Goal: Transaction & Acquisition: Book appointment/travel/reservation

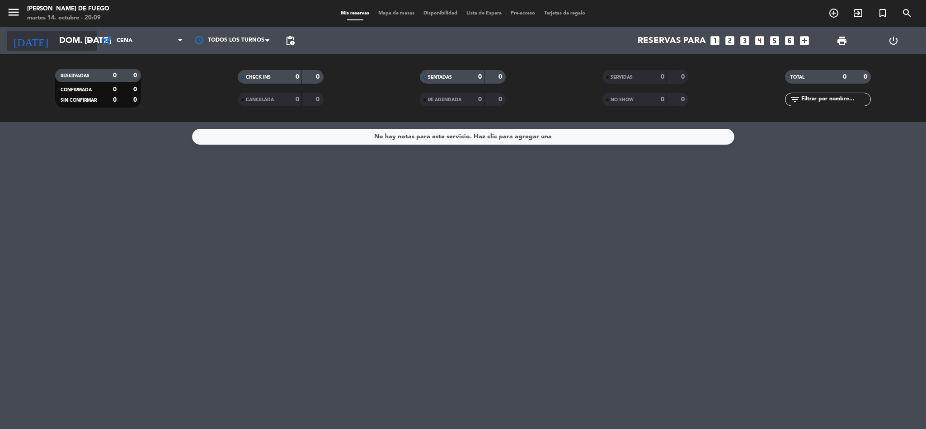
click at [79, 38] on input "dom. [DATE]" at bounding box center [109, 40] width 109 height 19
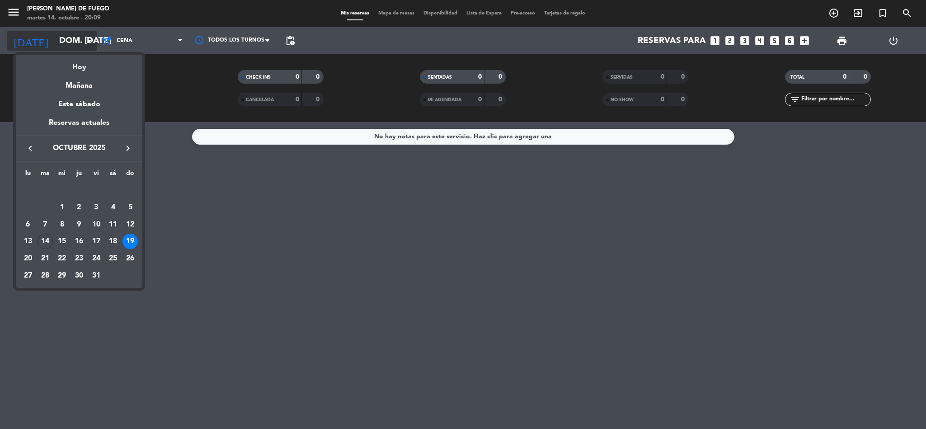
click at [79, 38] on div at bounding box center [463, 214] width 926 height 429
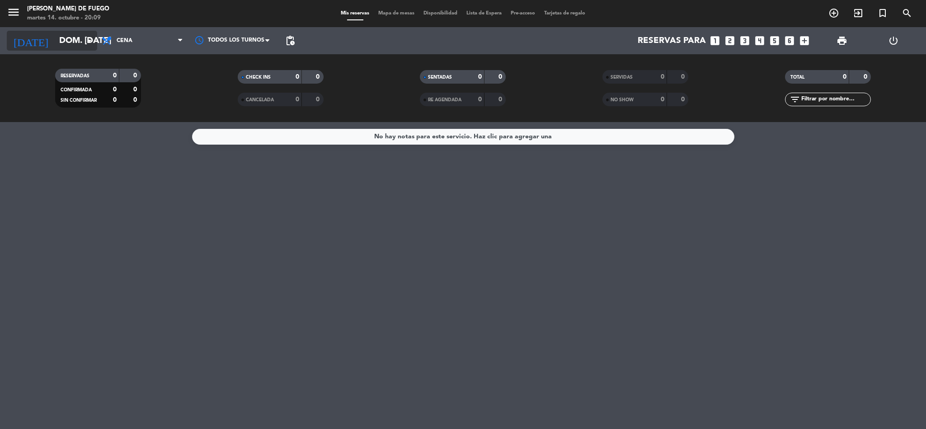
click at [79, 38] on input "dom. [DATE]" at bounding box center [109, 40] width 109 height 19
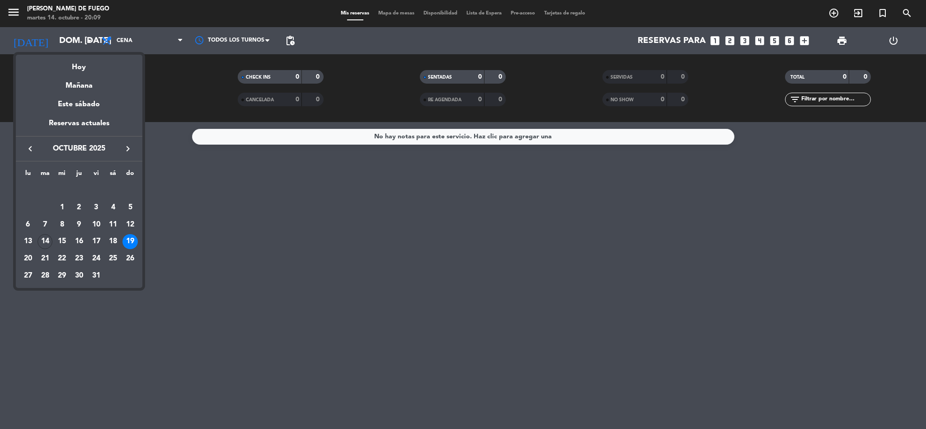
click at [132, 242] on div "19" at bounding box center [130, 241] width 15 height 15
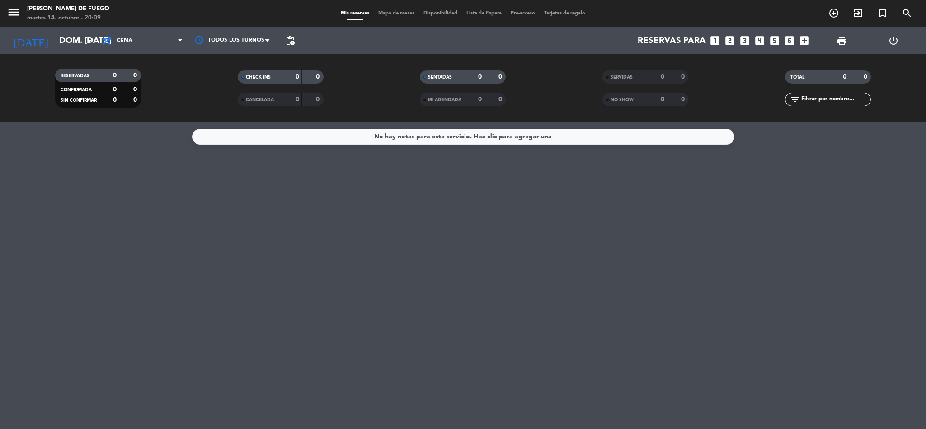
click at [132, 242] on div "No hay notas para este servicio. Haz clic para agregar una" at bounding box center [463, 275] width 926 height 307
click at [131, 44] on span "Cena" at bounding box center [142, 41] width 90 height 20
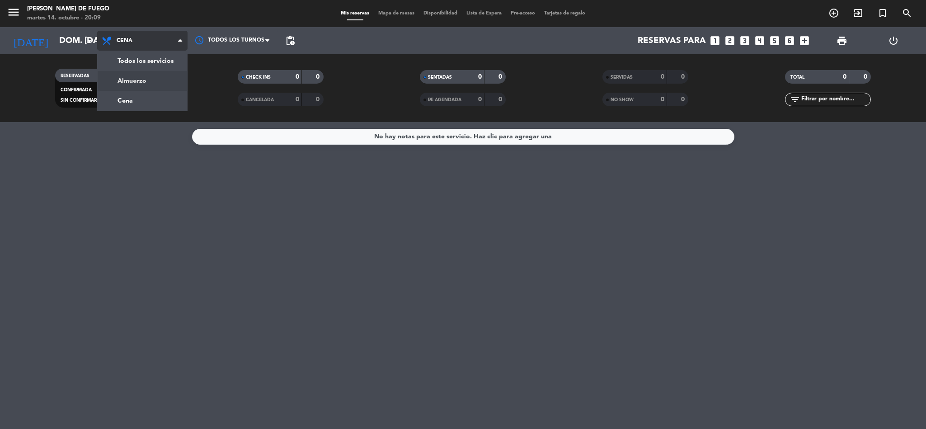
click at [148, 83] on div "menu Arda Bodegon de Fuego martes 14. octubre - 20:09 Mis reservas Mapa de mesa…" at bounding box center [463, 61] width 926 height 122
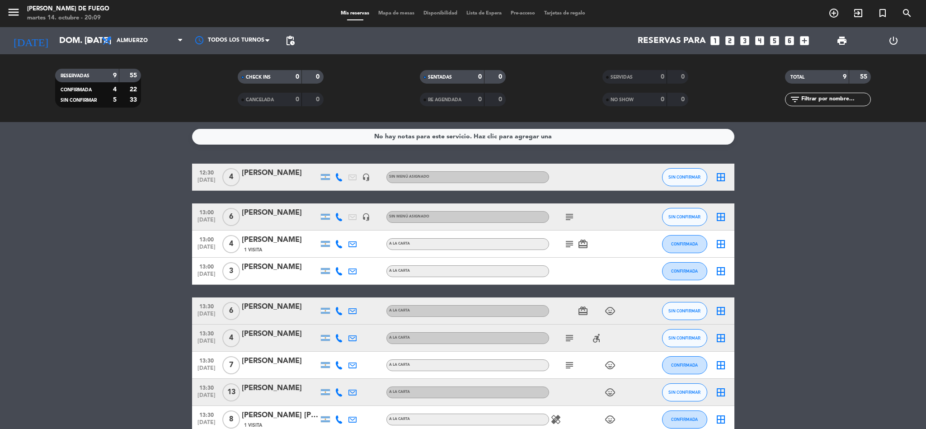
click at [742, 42] on icon "looks_3" at bounding box center [745, 41] width 12 height 12
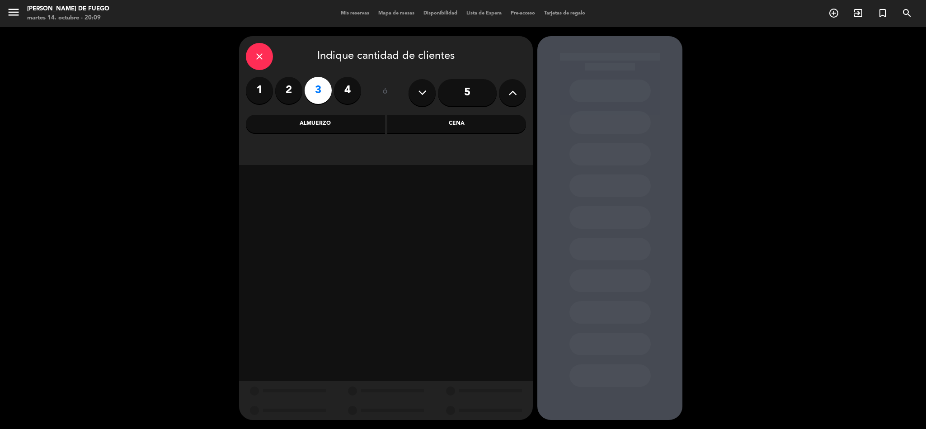
click at [348, 132] on div "Almuerzo" at bounding box center [315, 124] width 139 height 18
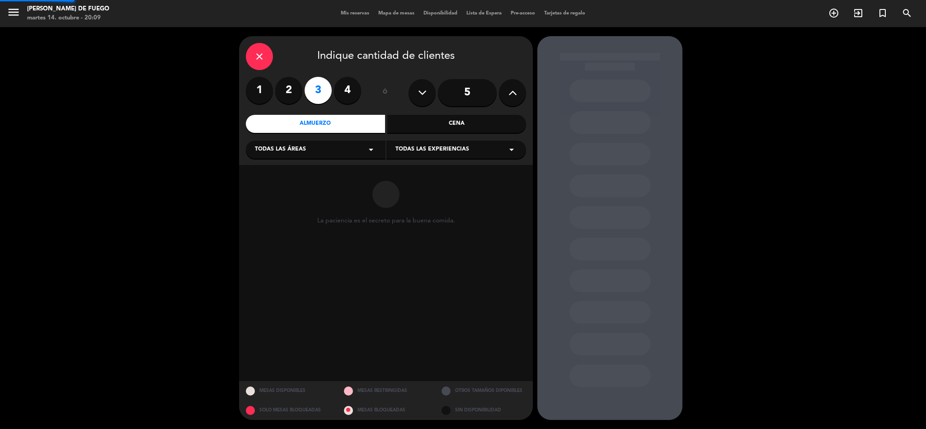
click at [348, 132] on div "Almuerzo" at bounding box center [315, 124] width 139 height 18
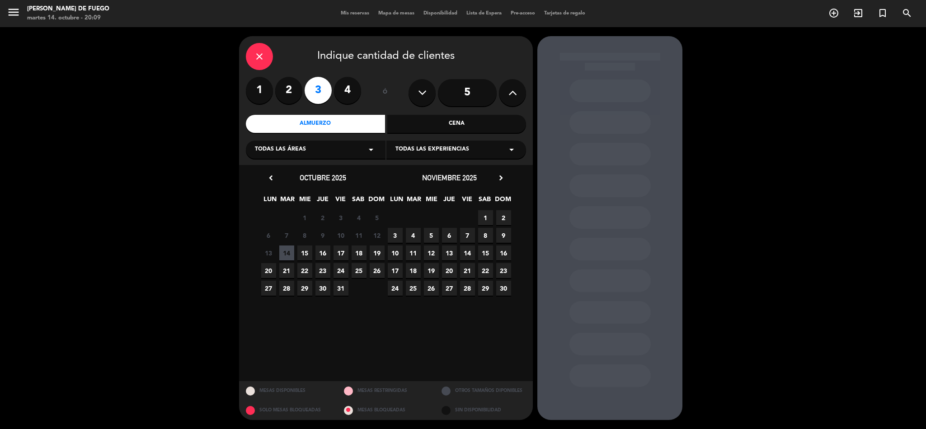
click at [380, 254] on span "19" at bounding box center [377, 252] width 15 height 15
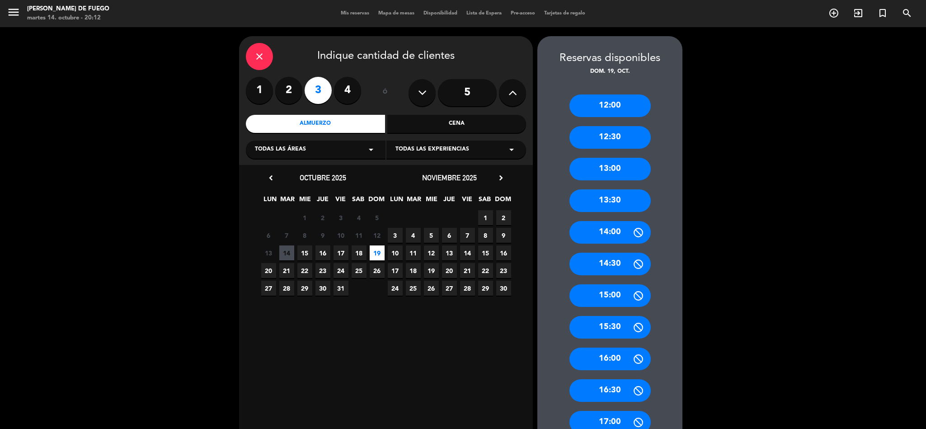
click at [617, 171] on div "13:00" at bounding box center [610, 169] width 81 height 23
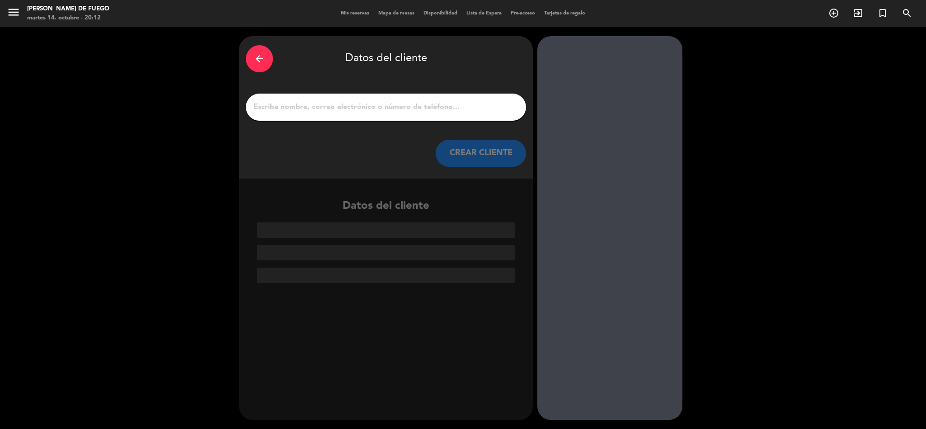
click at [452, 106] on input "1" at bounding box center [386, 107] width 267 height 13
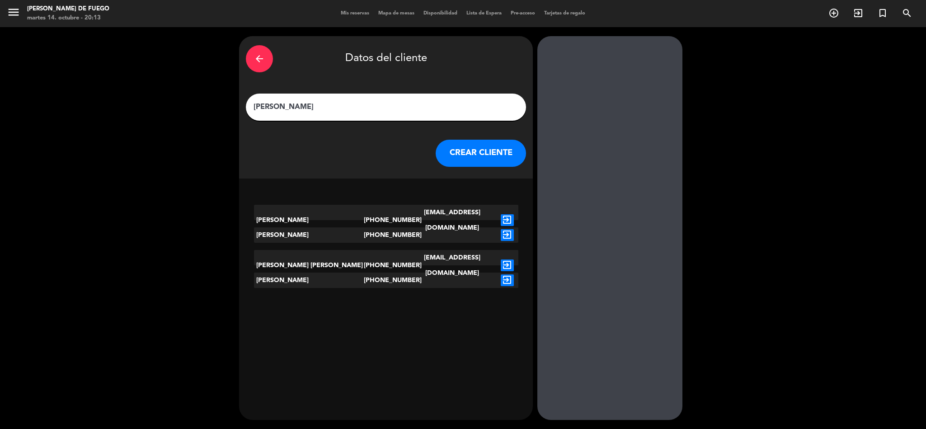
type input "[PERSON_NAME]"
click at [517, 151] on button "CREAR CLIENTE" at bounding box center [481, 153] width 90 height 27
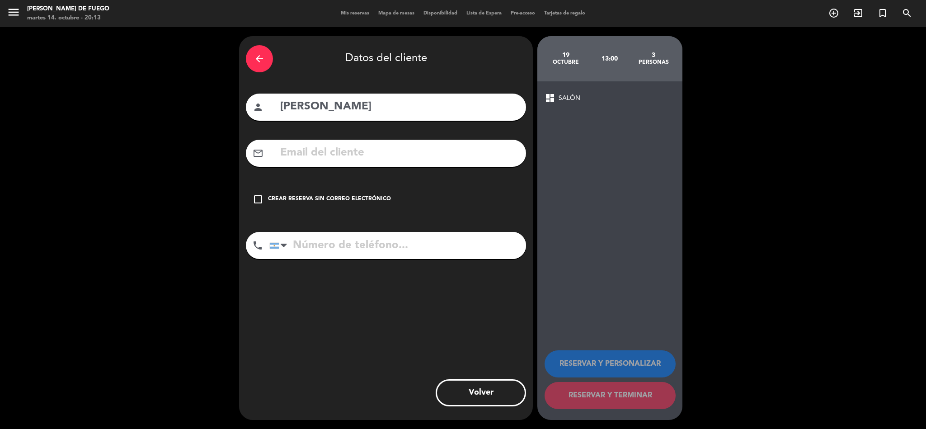
click at [258, 198] on icon "check_box_outline_blank" at bounding box center [258, 199] width 11 height 11
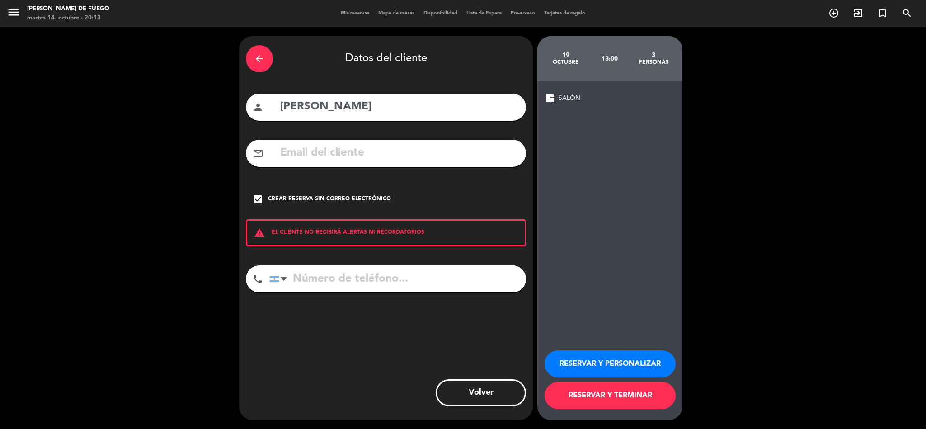
click at [300, 271] on input "tel" at bounding box center [397, 278] width 257 height 27
drag, startPoint x: 300, startPoint y: 271, endPoint x: 376, endPoint y: 273, distance: 76.4
click at [300, 271] on input "tel" at bounding box center [397, 278] width 257 height 27
type input "2617043205"
click at [580, 394] on button "RESERVAR Y TERMINAR" at bounding box center [610, 395] width 131 height 27
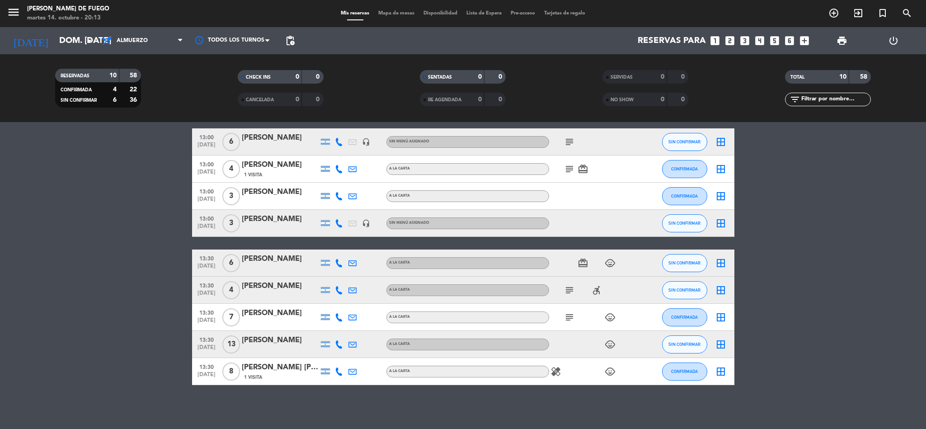
scroll to position [76, 0]
